Goal: Book appointment/travel/reservation

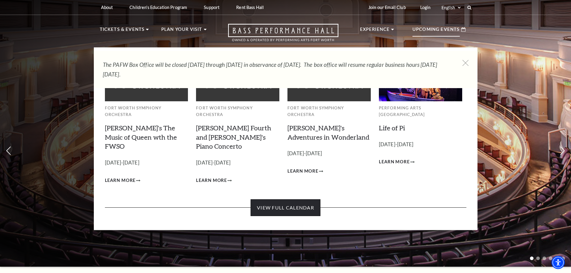
click at [303, 199] on link "View Full Calendar" at bounding box center [286, 207] width 70 height 17
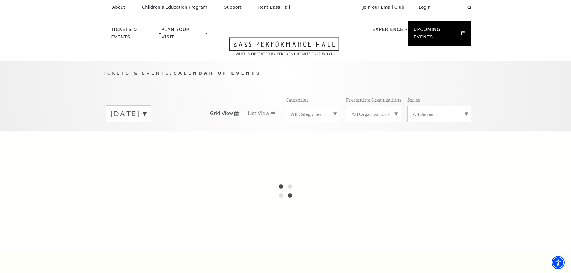
click at [146, 109] on label "[DATE]" at bounding box center [128, 113] width 35 height 9
click at [150, 184] on div at bounding box center [285, 191] width 571 height 120
click at [150, 198] on div at bounding box center [285, 191] width 571 height 120
click at [315, 70] on p "Tickets & Events / Calendar of Events" at bounding box center [286, 73] width 372 height 7
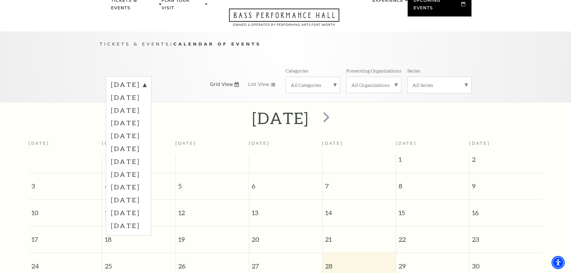
scroll to position [53, 0]
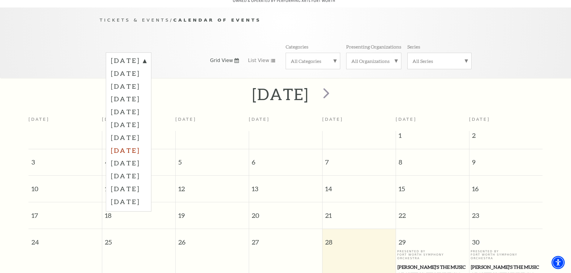
click at [143, 144] on label "[DATE]" at bounding box center [128, 150] width 35 height 13
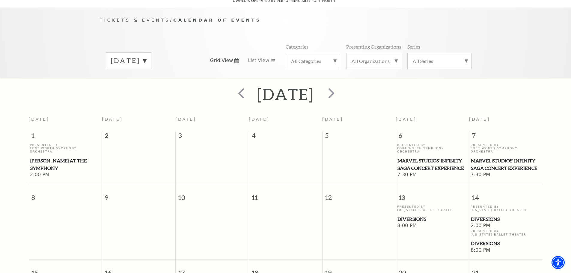
click at [503, 162] on span "Marvel Studios' Infinity Saga Concert Experience" at bounding box center [506, 164] width 70 height 15
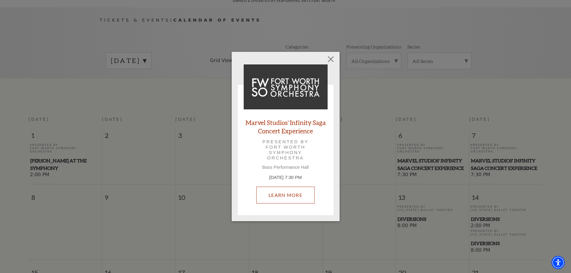
click at [295, 198] on link "Learn More" at bounding box center [285, 195] width 58 height 17
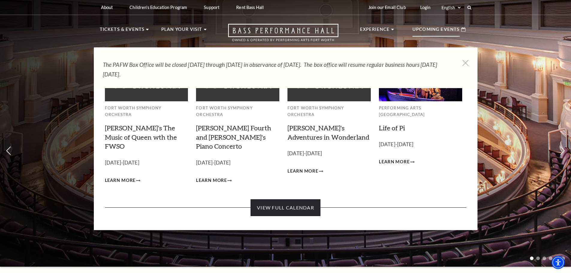
click at [277, 199] on link "View Full Calendar" at bounding box center [286, 207] width 70 height 17
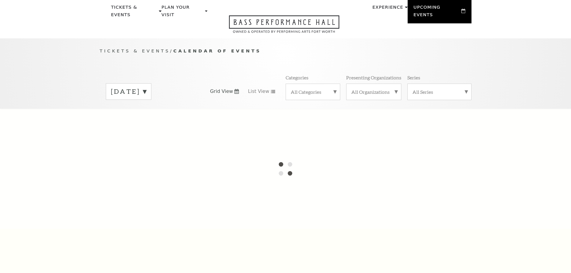
scroll to position [53, 0]
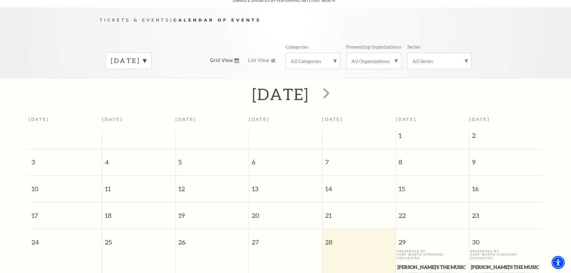
click at [146, 56] on label "[DATE]" at bounding box center [128, 60] width 35 height 9
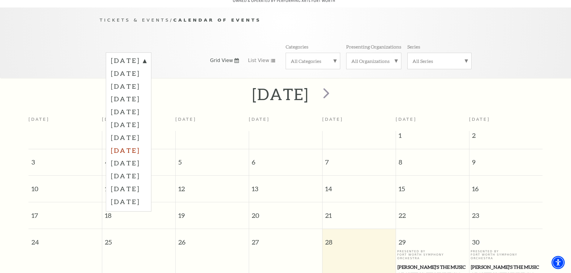
click at [141, 144] on label "[DATE]" at bounding box center [128, 150] width 35 height 13
